Goal: Task Accomplishment & Management: Manage account settings

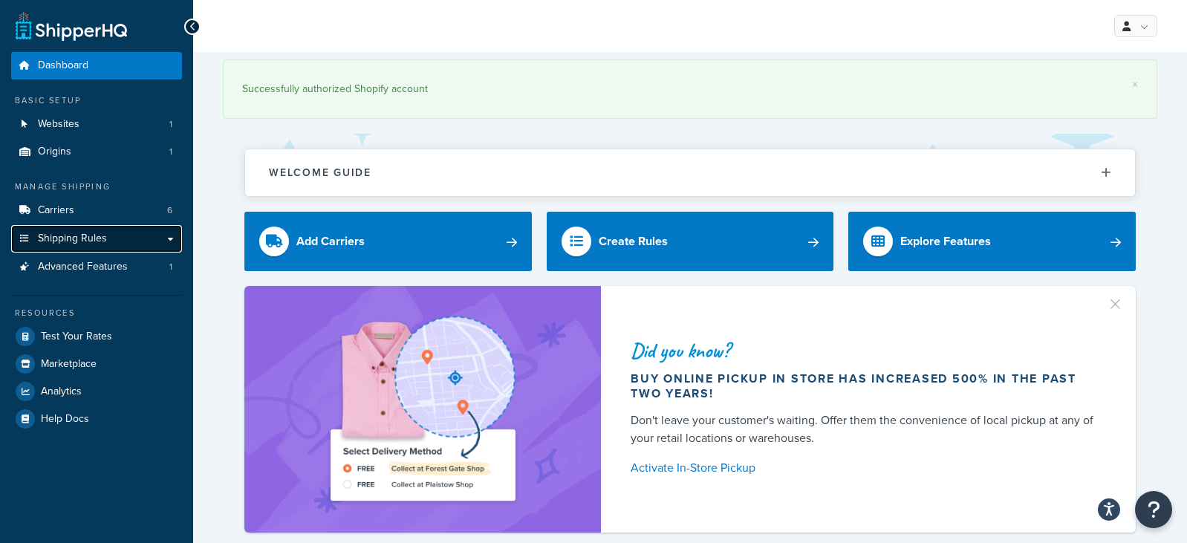
click at [82, 233] on span "Shipping Rules" at bounding box center [72, 239] width 69 height 13
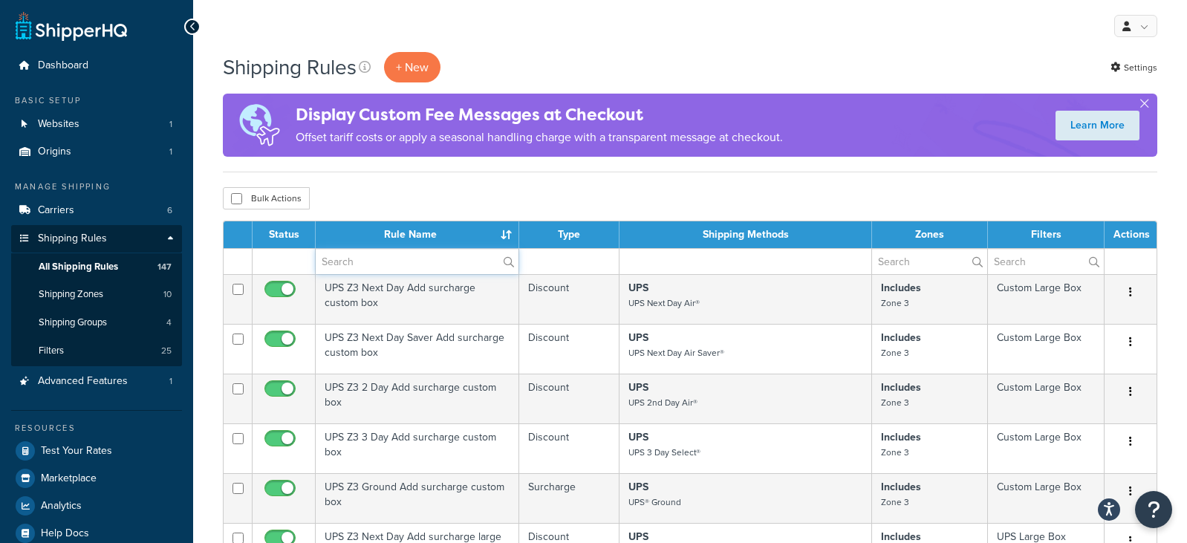
click at [394, 262] on input "text" at bounding box center [417, 261] width 203 height 25
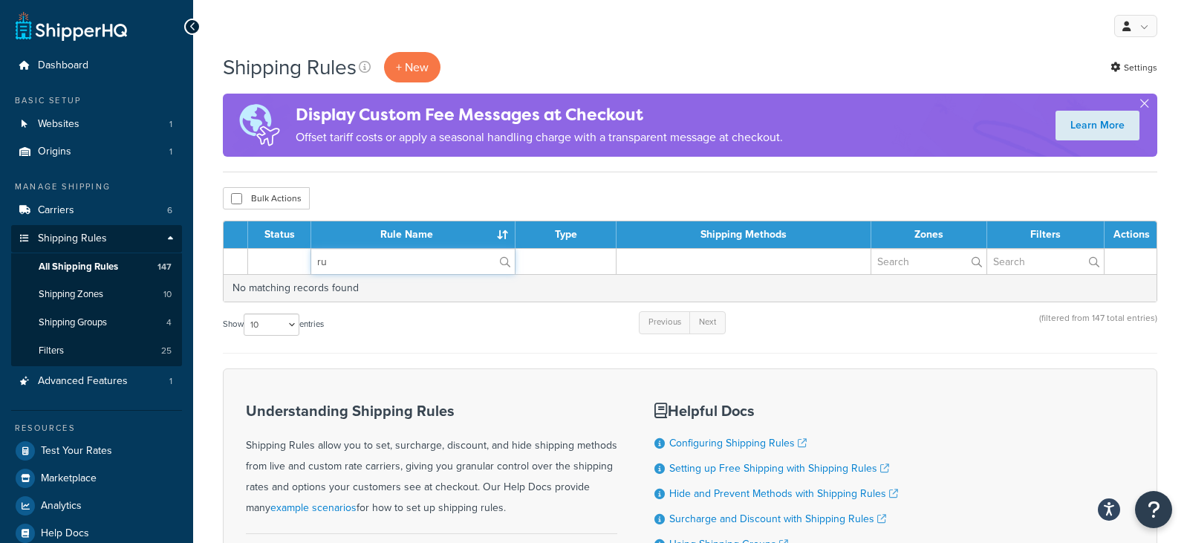
type input "r"
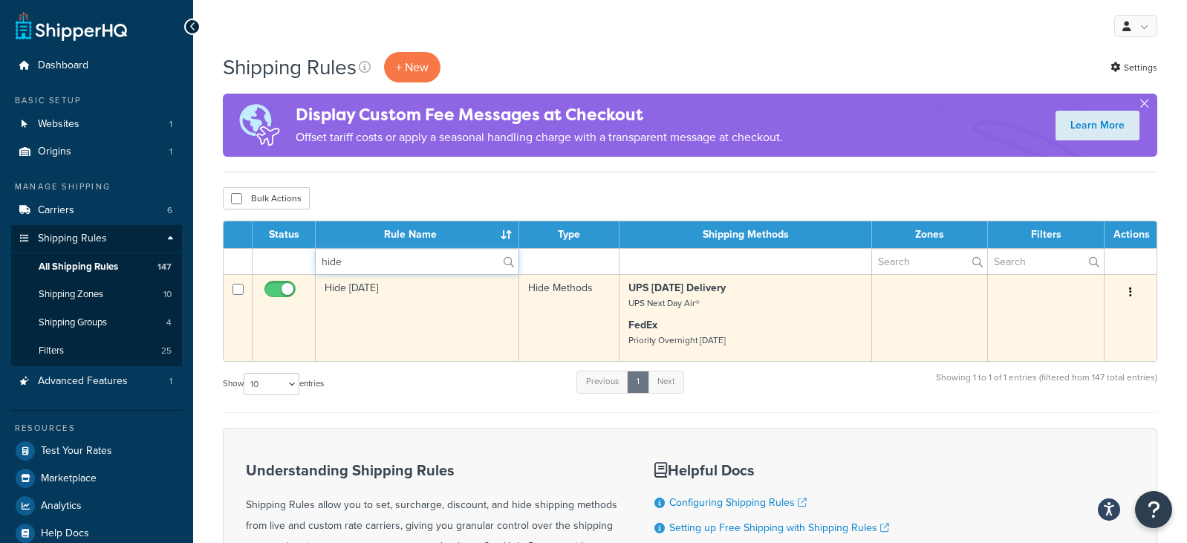
type input "hide"
click at [278, 290] on input "checkbox" at bounding box center [282, 293] width 41 height 19
click at [288, 289] on input "checkbox" at bounding box center [282, 293] width 41 height 19
checkbox input "true"
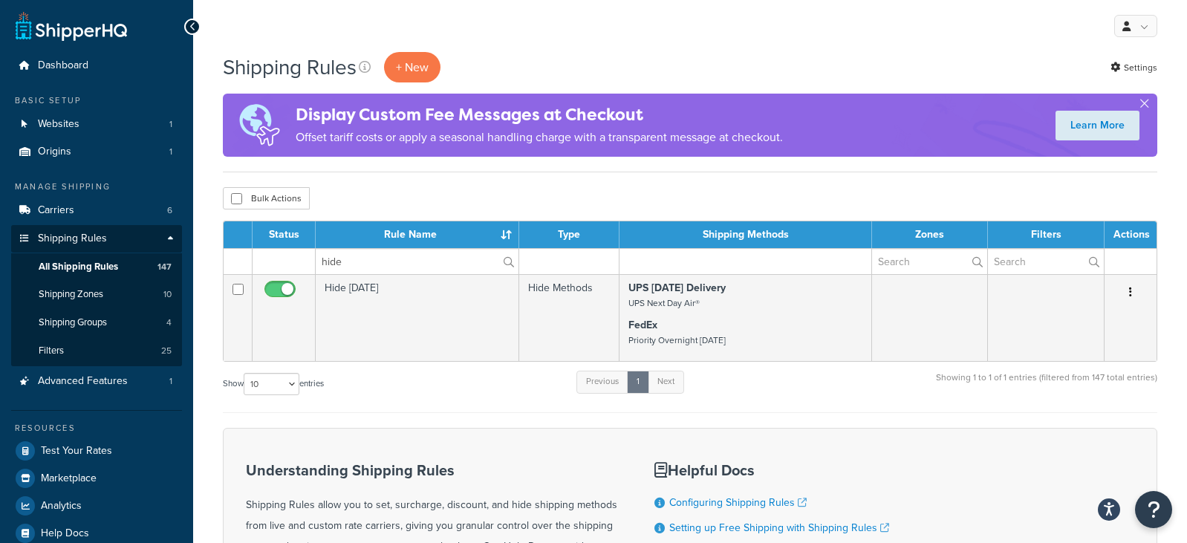
click at [392, 174] on div "Shipping Rules + New Settings Display Custom Fee Messages at Checkout Offset ta…" at bounding box center [690, 399] width 994 height 695
